Goal: Information Seeking & Learning: Learn about a topic

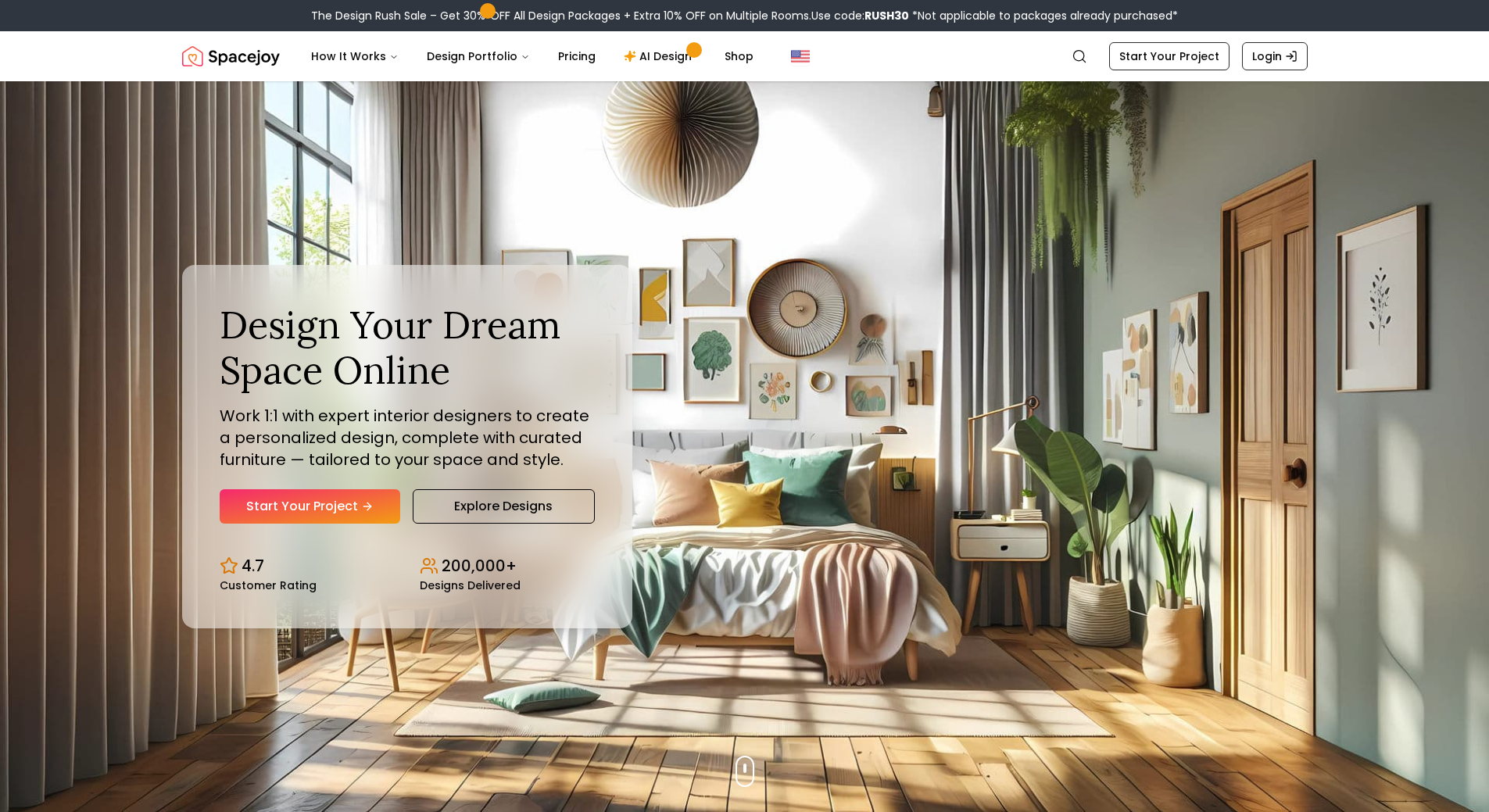
click at [251, 62] on img "Spacejoy" at bounding box center [231, 56] width 98 height 31
click at [664, 49] on link "AI Design" at bounding box center [660, 56] width 98 height 31
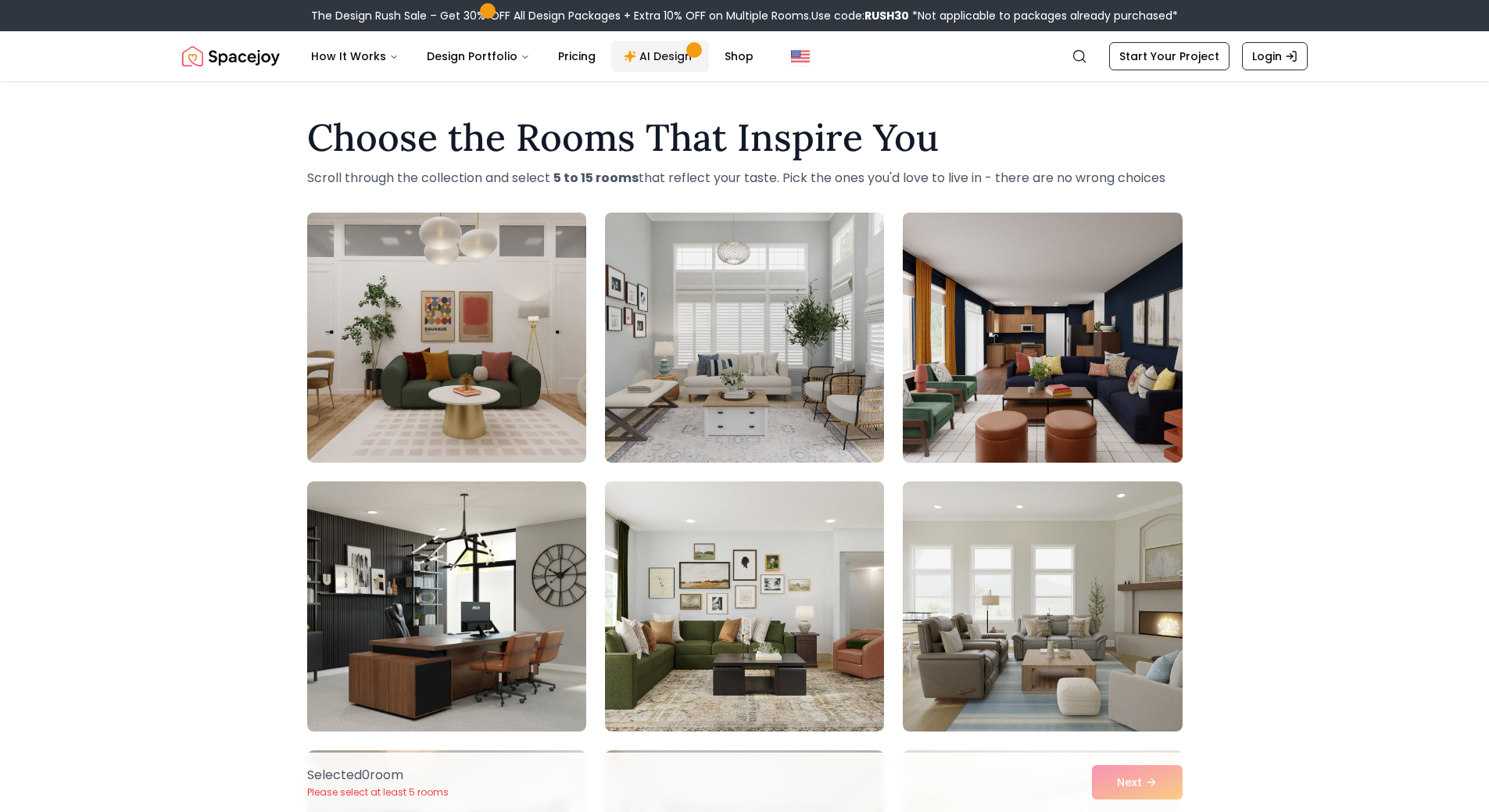
click at [666, 62] on link "AI Design" at bounding box center [660, 56] width 98 height 31
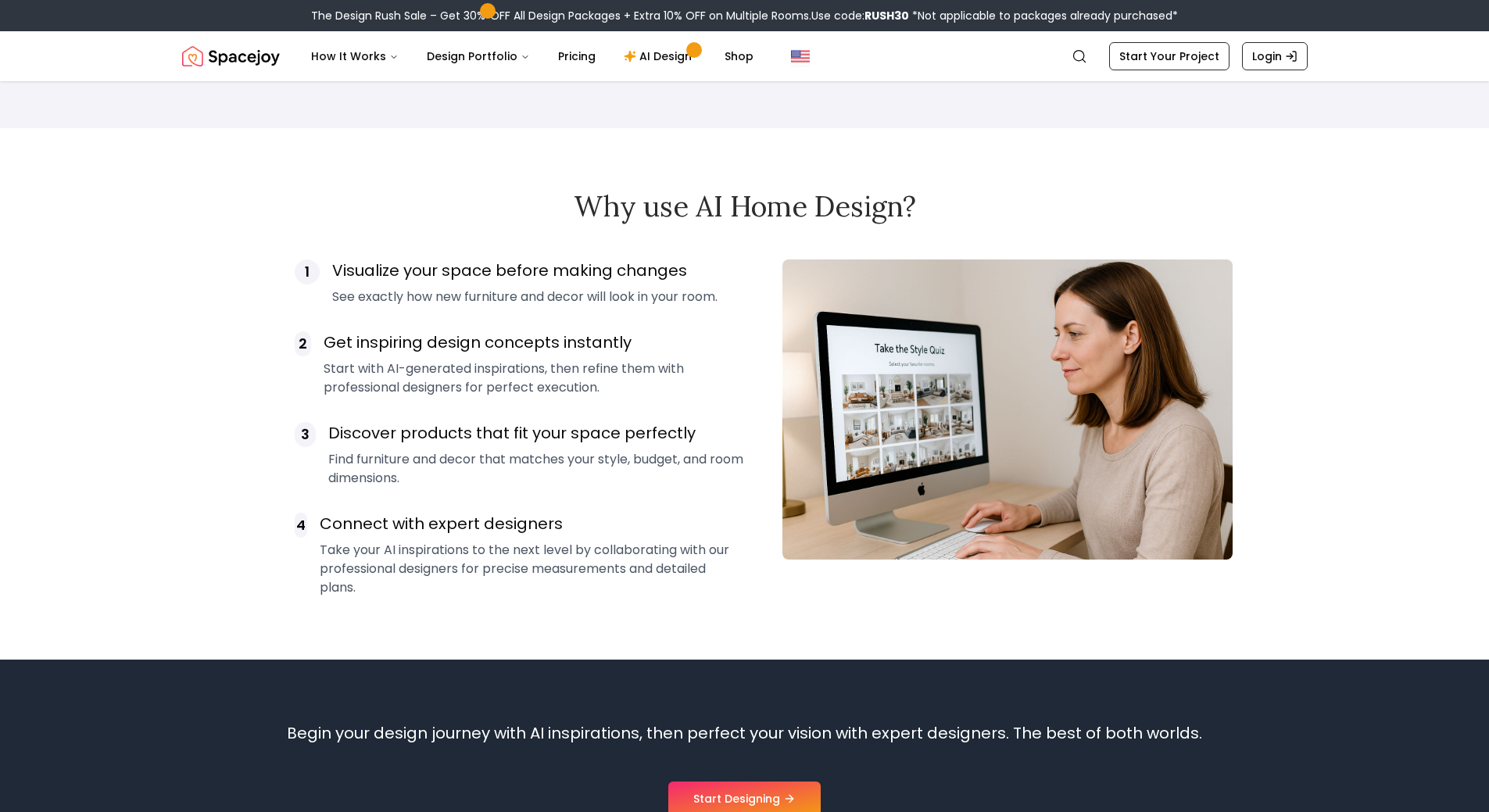
scroll to position [1328, 0]
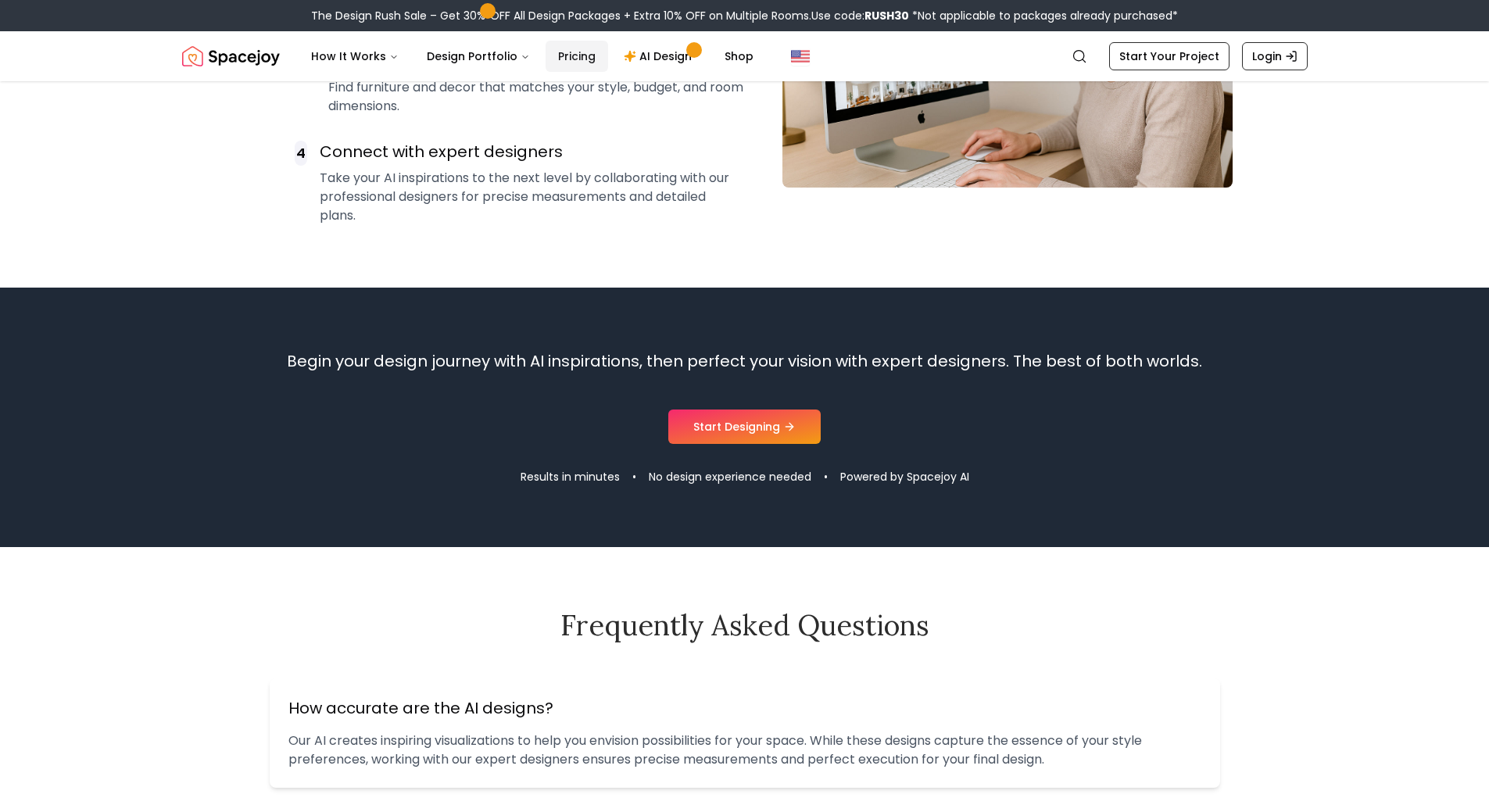
click at [571, 49] on link "Pricing" at bounding box center [577, 56] width 62 height 31
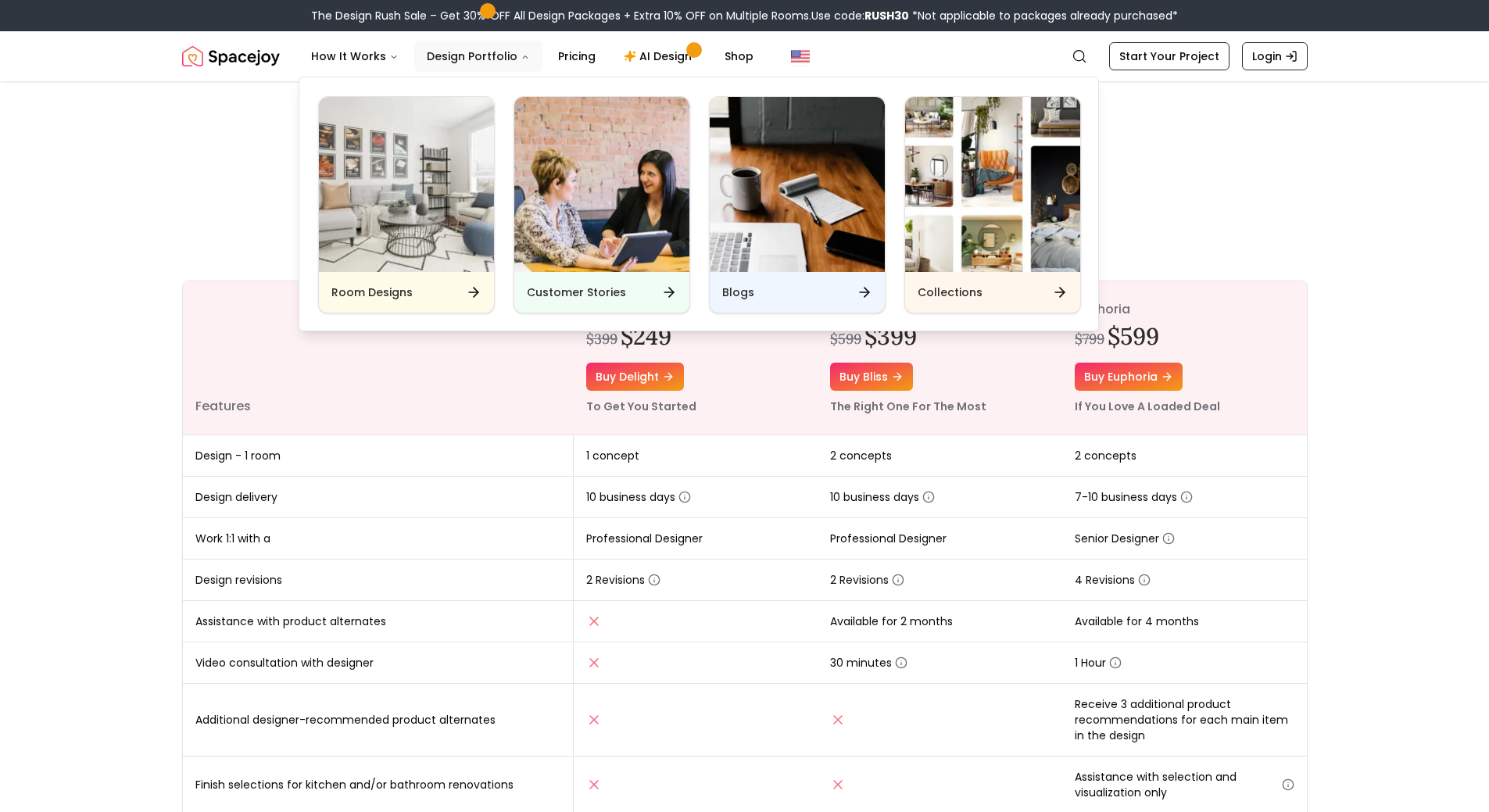
click at [521, 53] on icon "Main" at bounding box center [525, 57] width 10 height 10
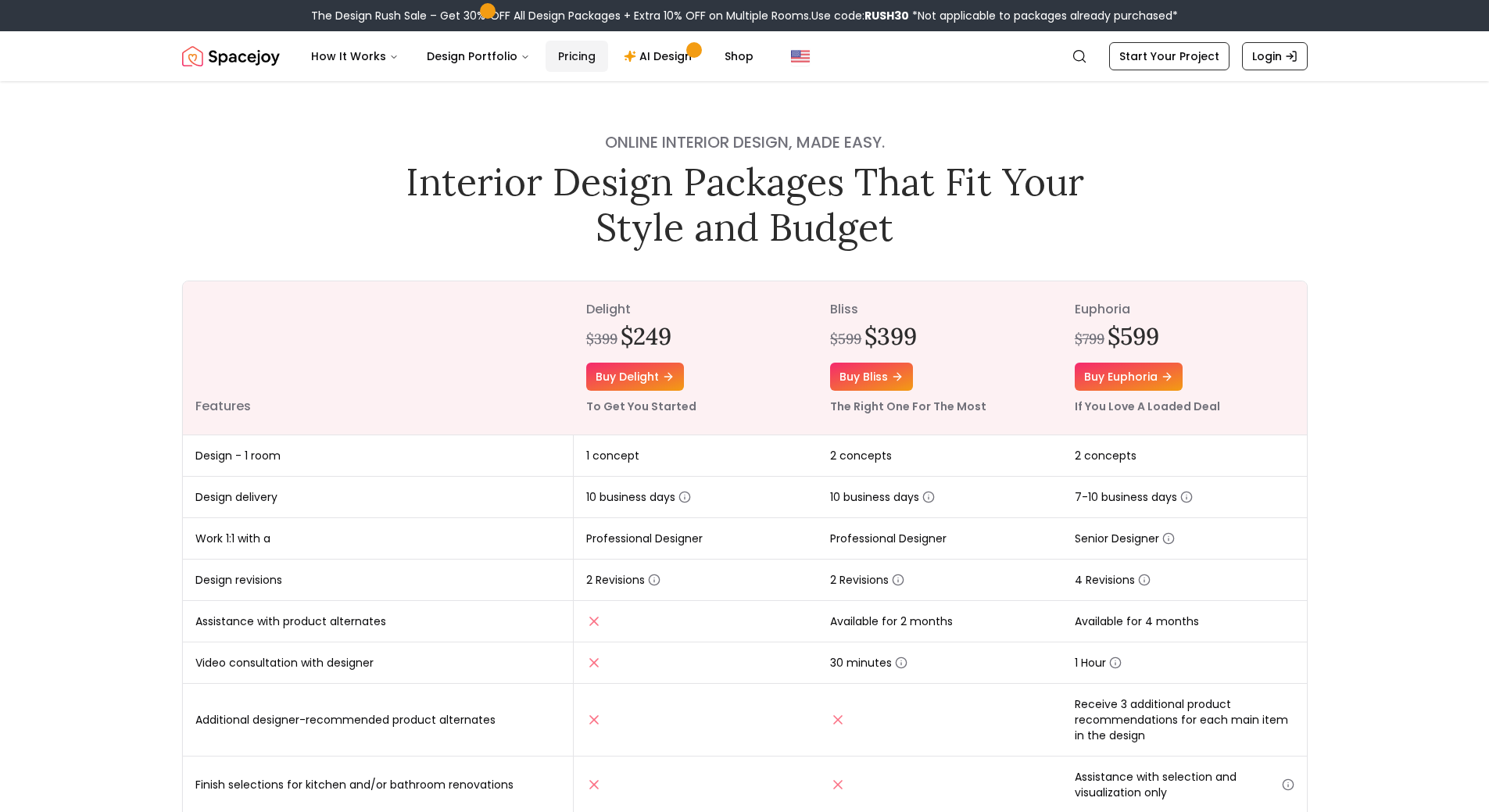
click at [581, 53] on link "Pricing" at bounding box center [577, 56] width 62 height 31
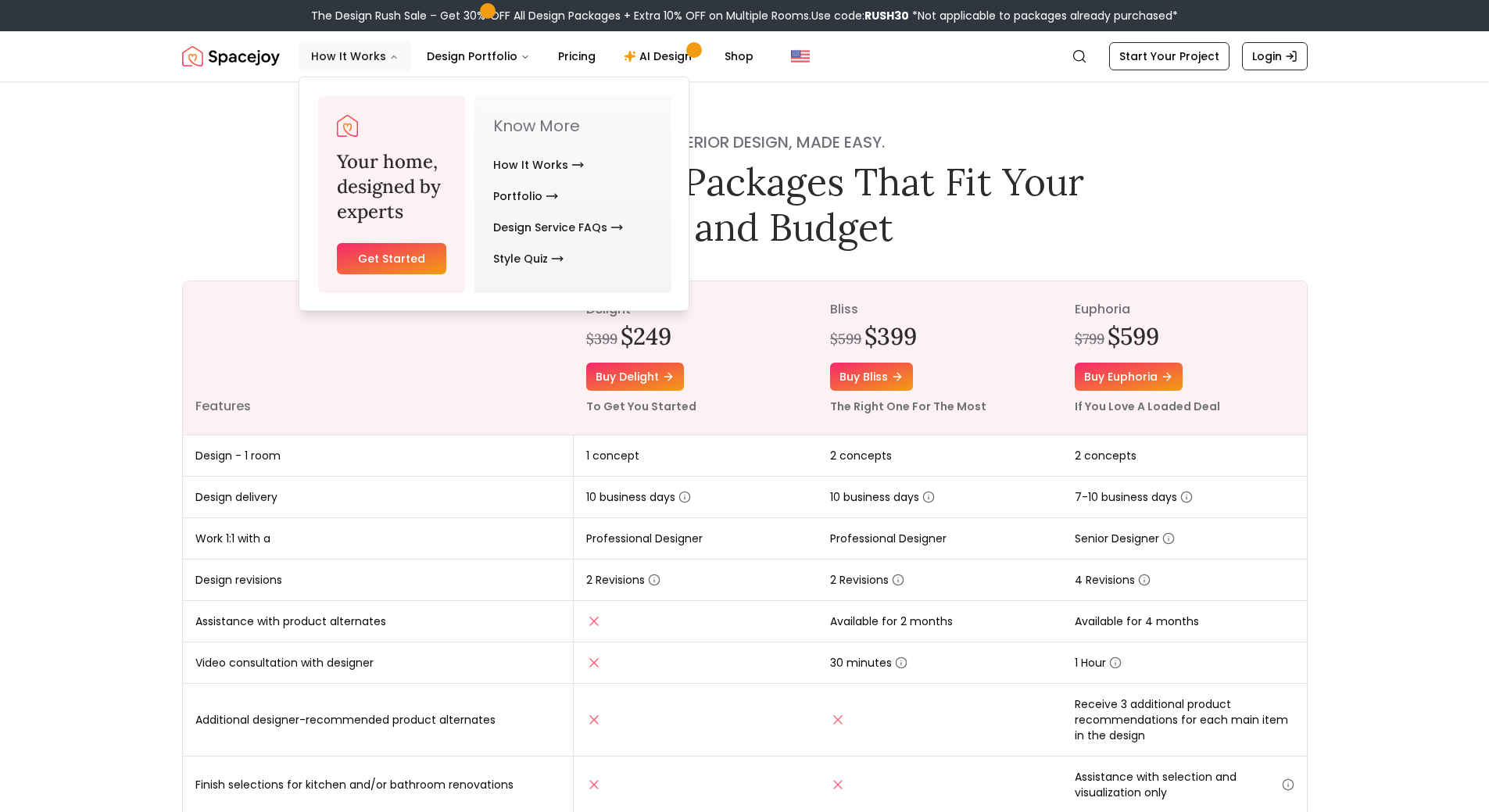
click at [389, 60] on icon "Main" at bounding box center [394, 57] width 10 height 10
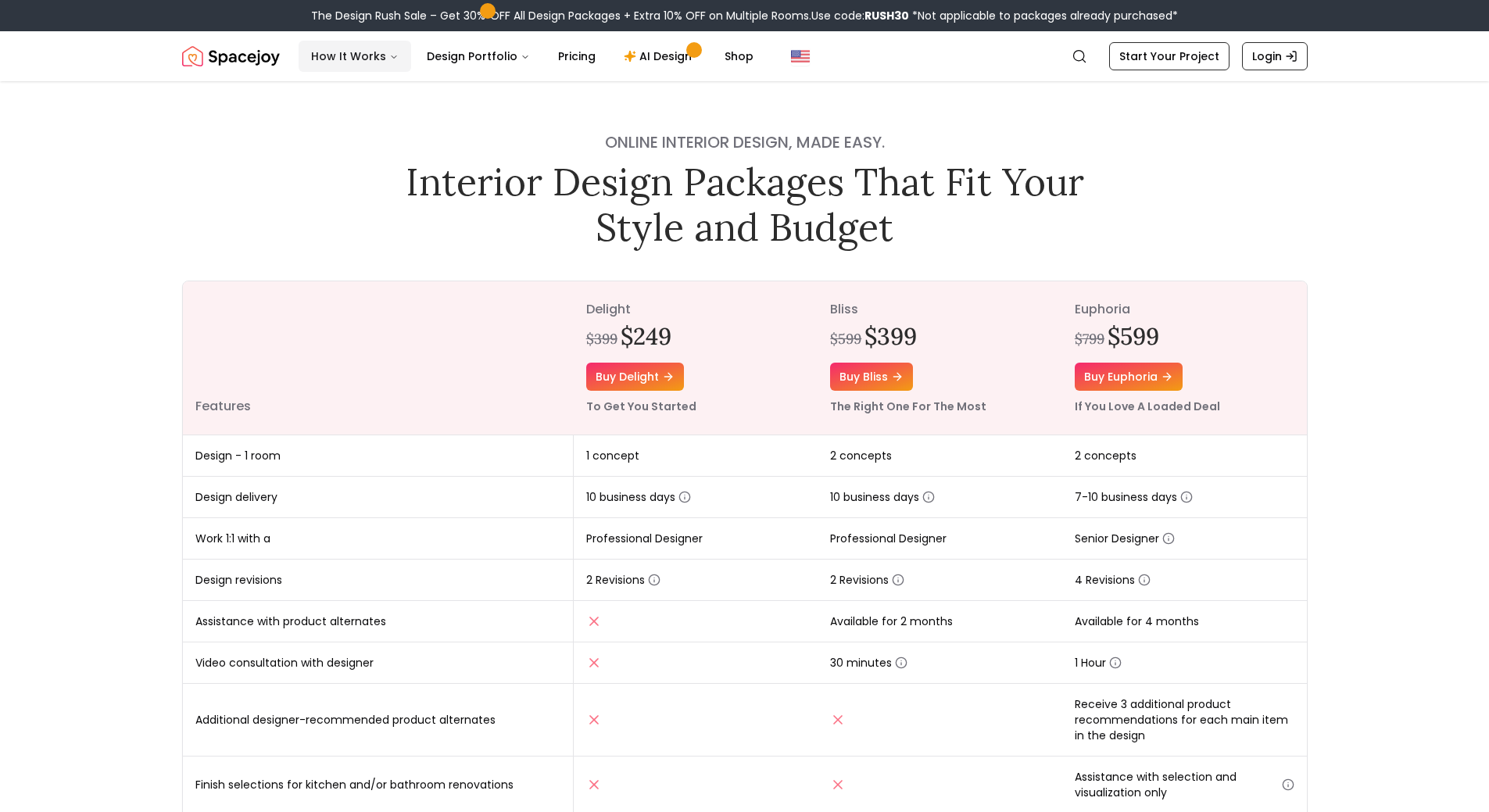
click at [374, 53] on button "How It Works" at bounding box center [354, 56] width 113 height 31
click at [649, 60] on link "AI Design" at bounding box center [660, 56] width 98 height 31
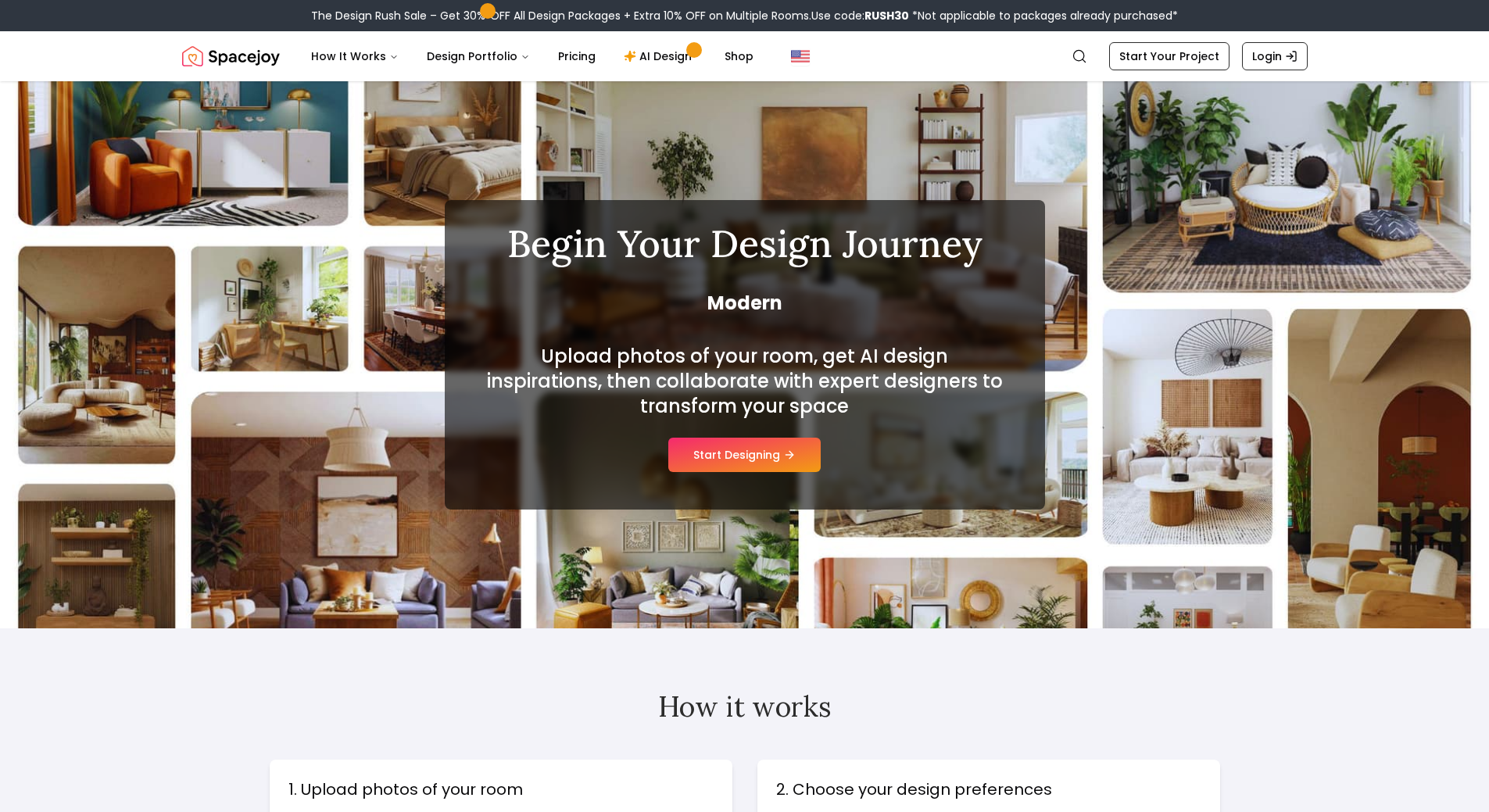
click at [633, 18] on div "The Design Rush Sale – Get 30% OFF All Design Packages + Extra 10% OFF on Multi…" at bounding box center [744, 16] width 866 height 16
click at [636, 65] on link "AI Design" at bounding box center [660, 56] width 98 height 31
click at [1089, 64] on link "Search" at bounding box center [1079, 56] width 35 height 28
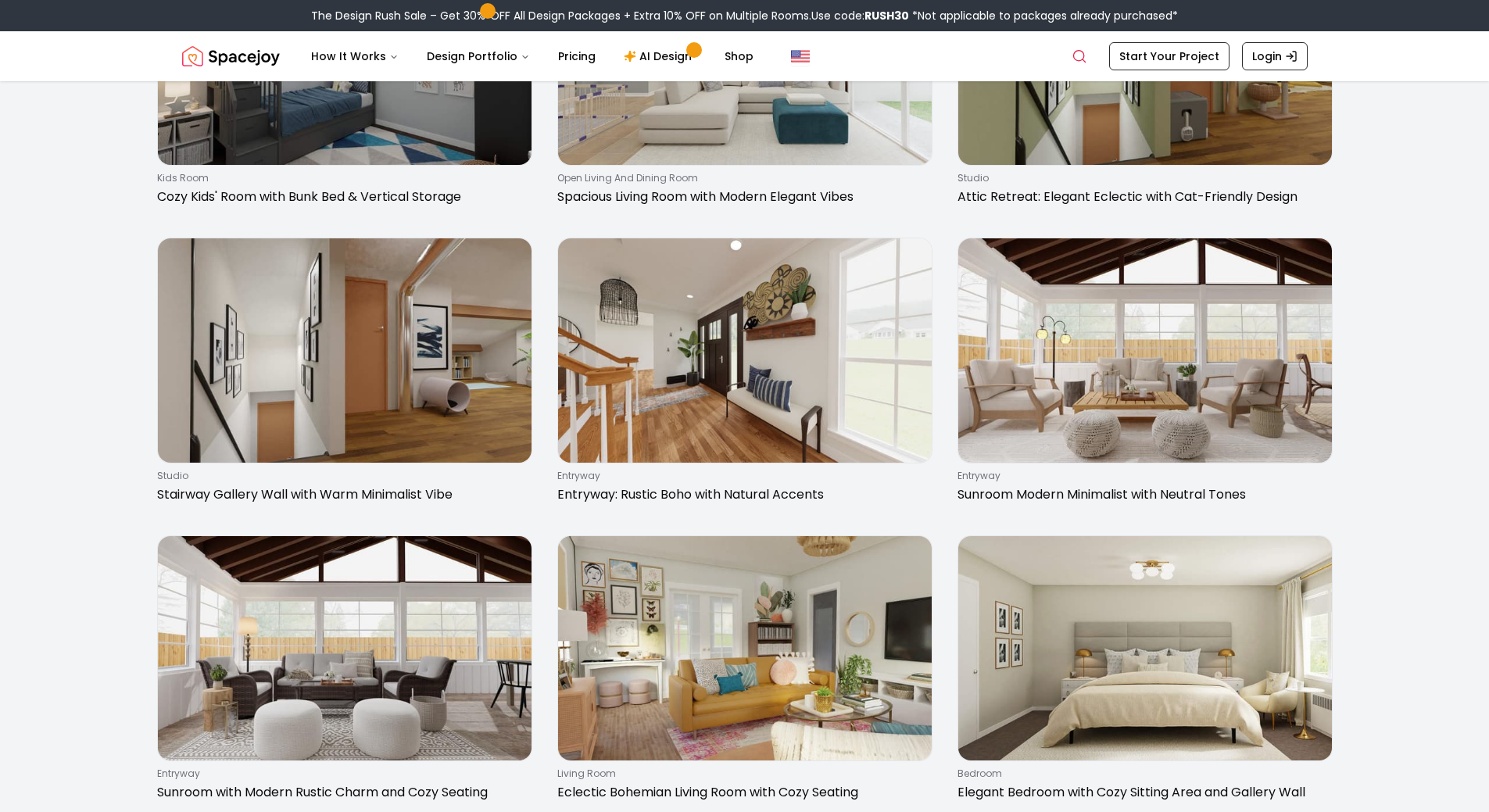
scroll to position [2501, 0]
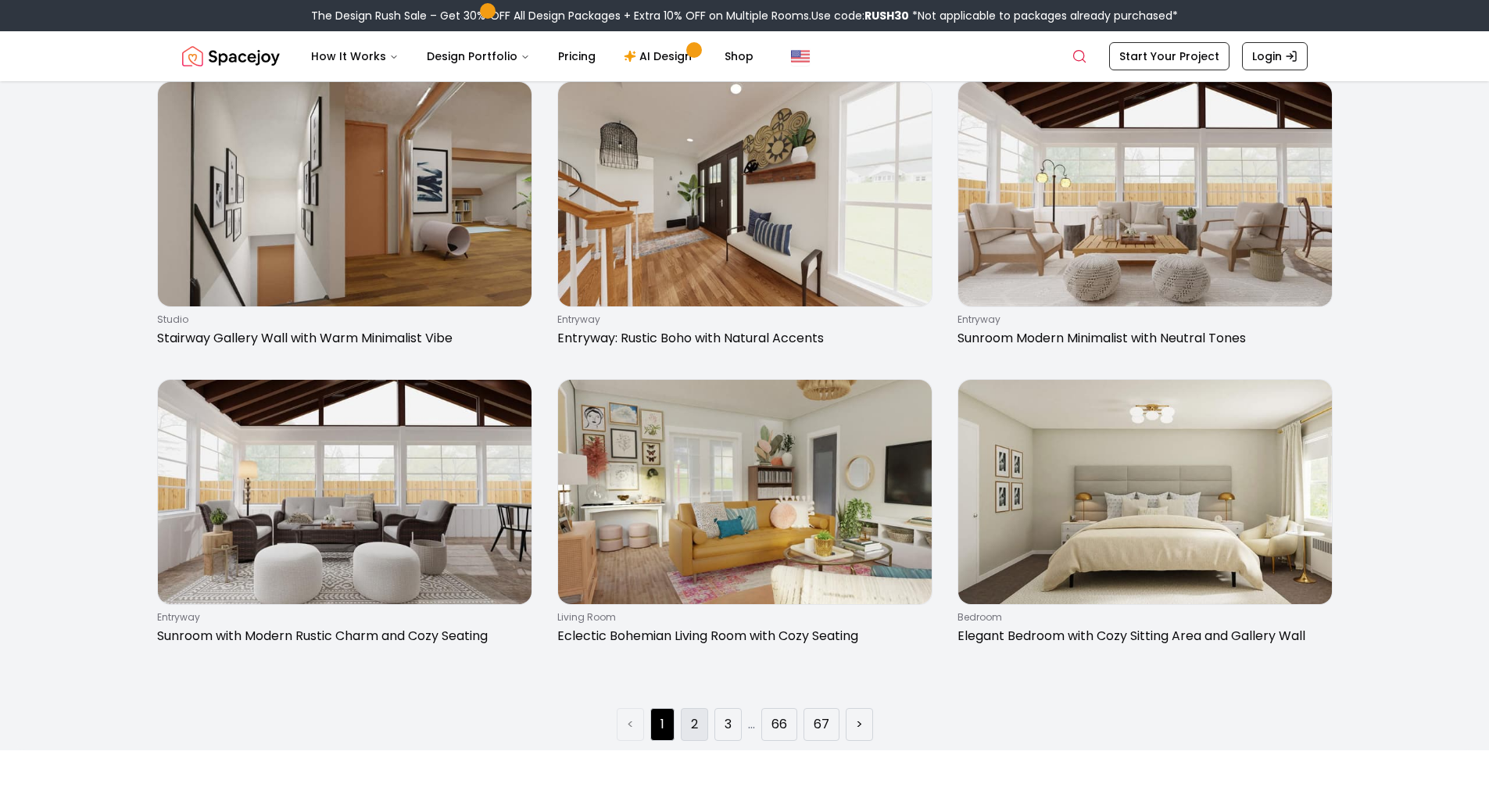
click at [685, 723] on li "2" at bounding box center [694, 724] width 28 height 33
click at [691, 720] on link "2" at bounding box center [695, 724] width 7 height 19
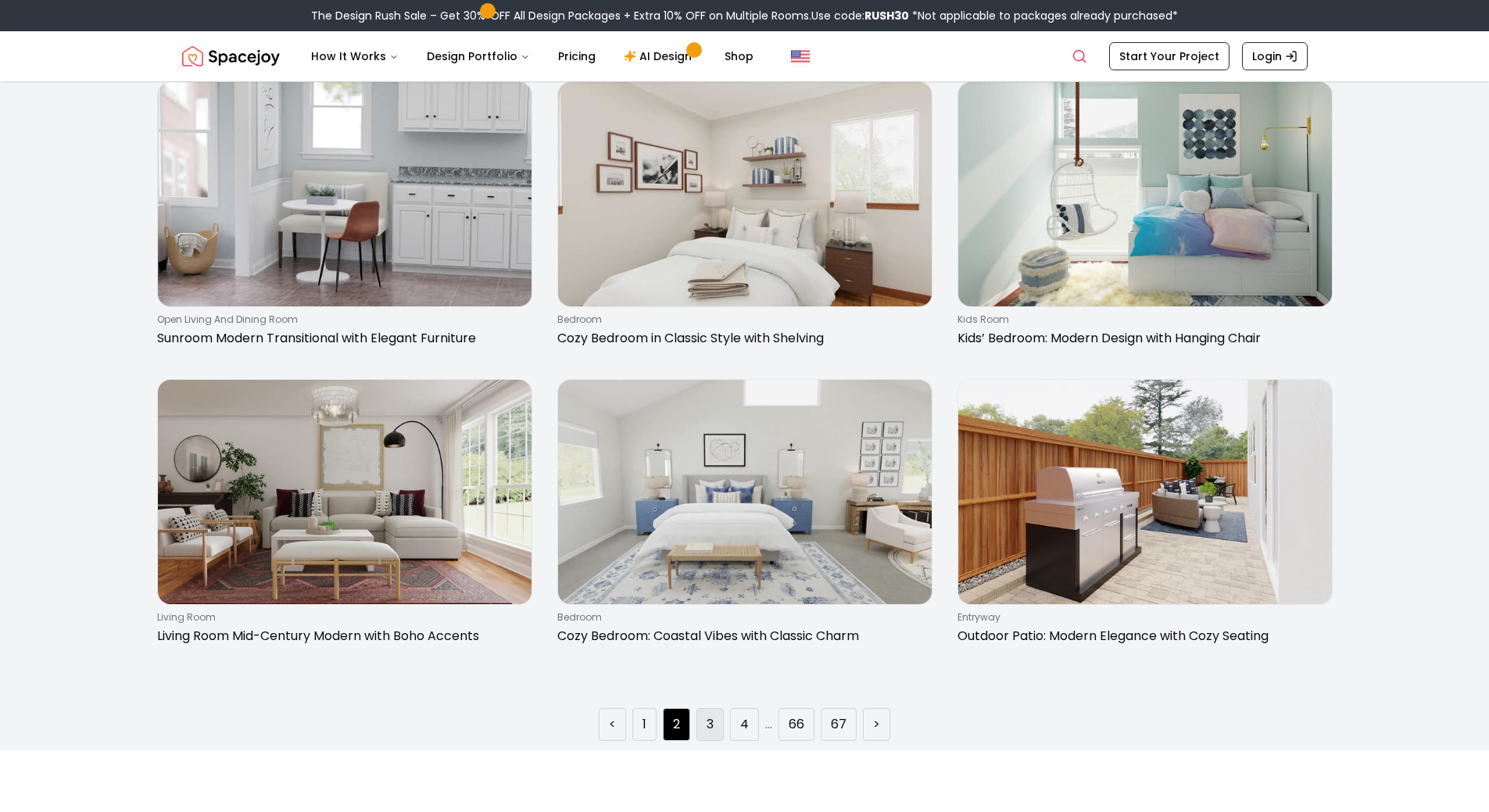
click at [720, 717] on li "3" at bounding box center [710, 724] width 28 height 33
